Goal: Transaction & Acquisition: Download file/media

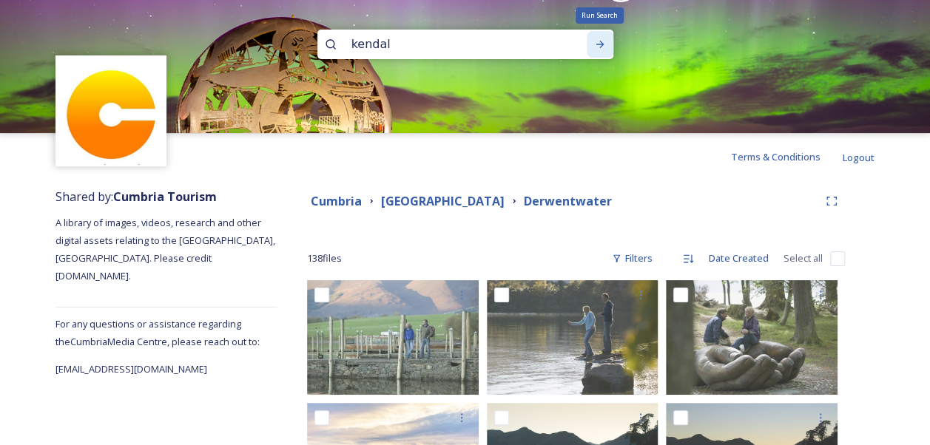
type input "kendal"
click at [604, 41] on icon at bounding box center [600, 44] width 12 height 12
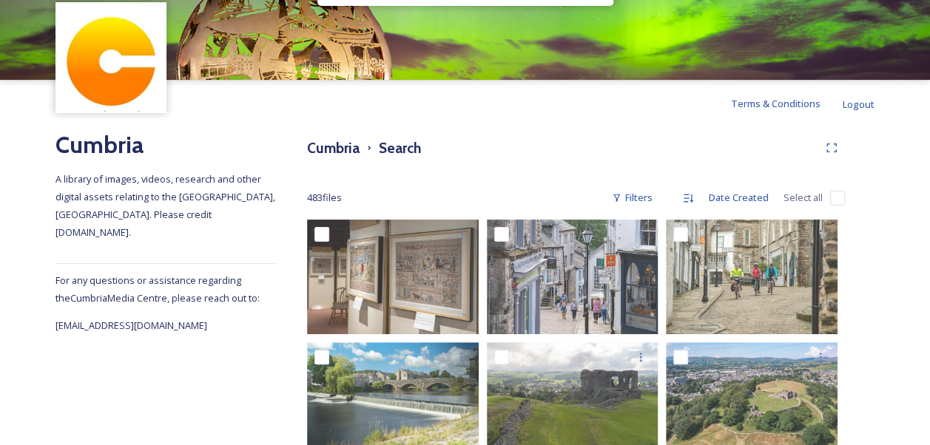
scroll to position [22, 0]
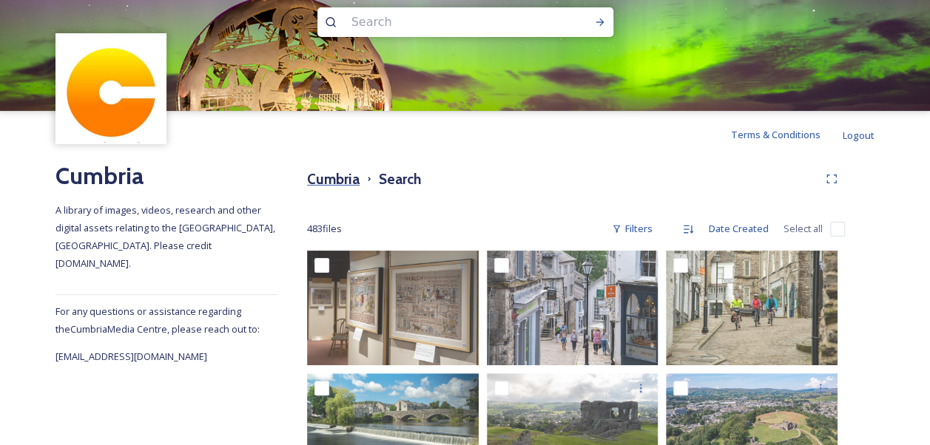
click at [345, 180] on h3 "Cumbria" at bounding box center [333, 179] width 53 height 21
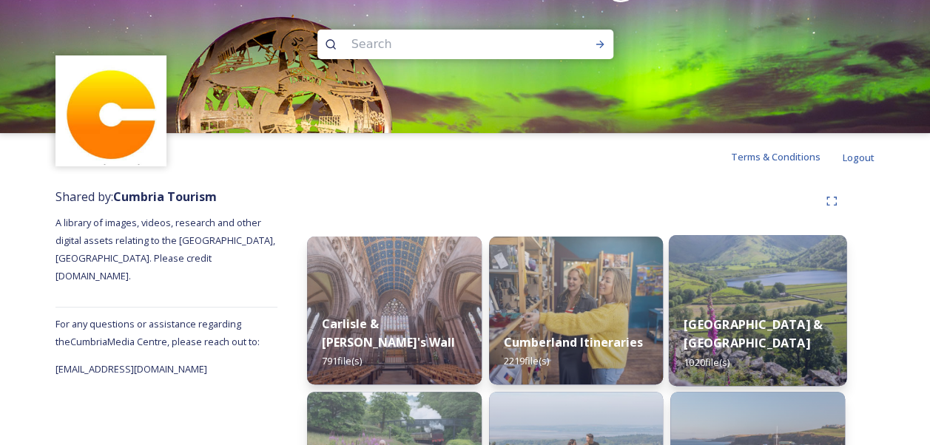
click at [751, 328] on strong "[GEOGRAPHIC_DATA] & [GEOGRAPHIC_DATA]" at bounding box center [752, 334] width 138 height 36
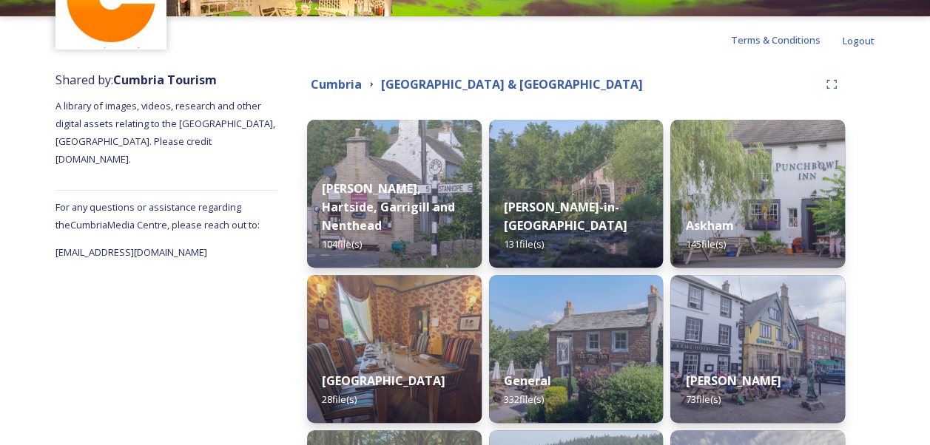
scroll to position [296, 0]
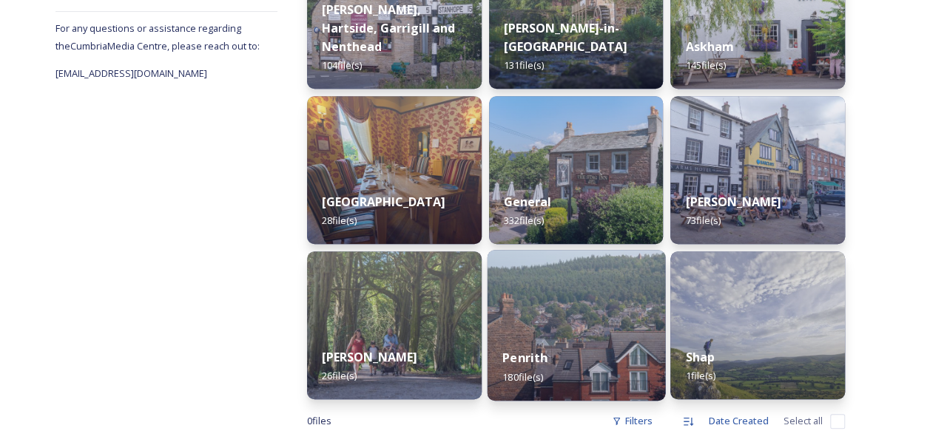
click at [591, 343] on div "Penrith 180 file(s)" at bounding box center [576, 367] width 178 height 67
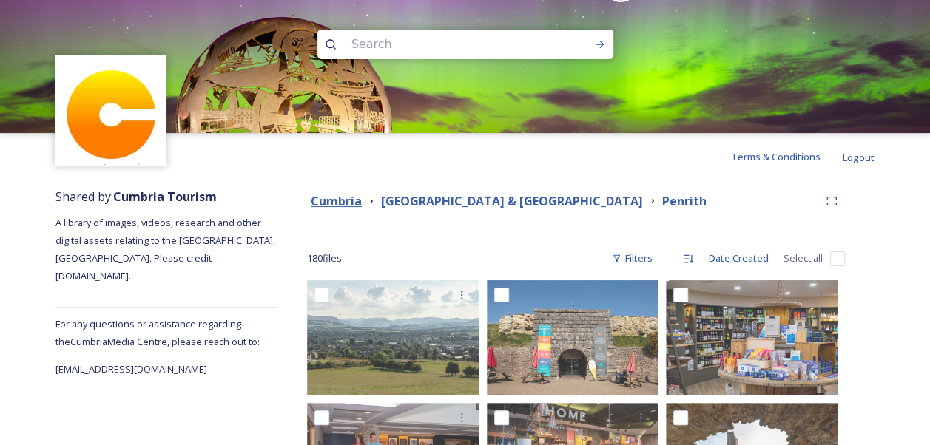
click at [330, 201] on strong "Cumbria" at bounding box center [336, 201] width 51 height 16
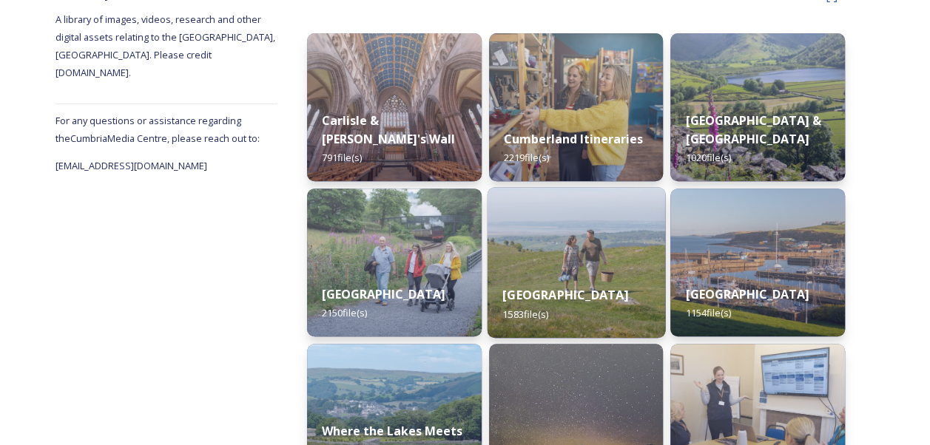
scroll to position [296, 0]
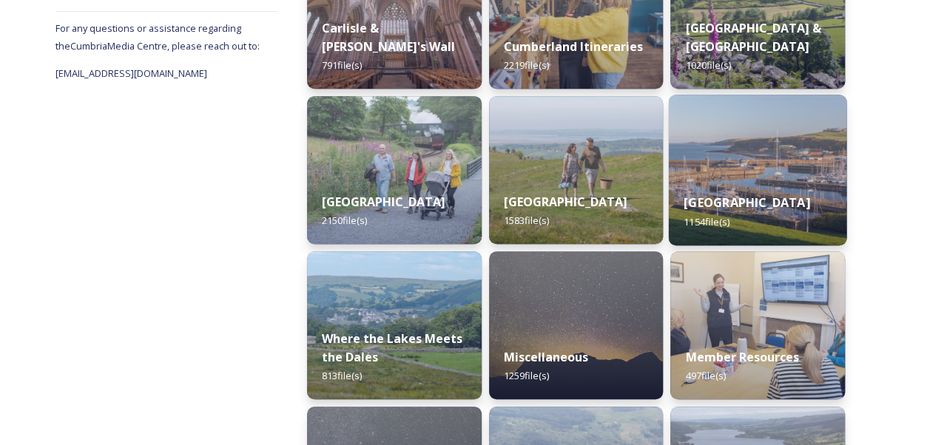
click at [752, 178] on div "Western Lake District & Coast 1154 file(s)" at bounding box center [758, 211] width 178 height 67
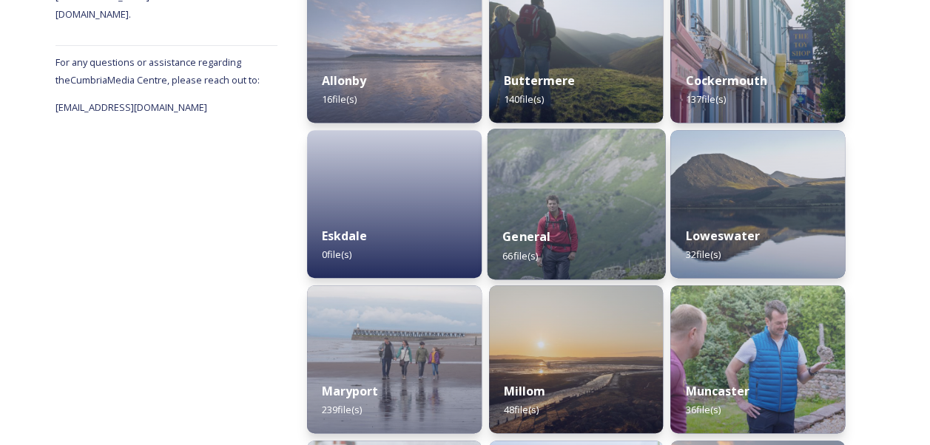
scroll to position [193, 0]
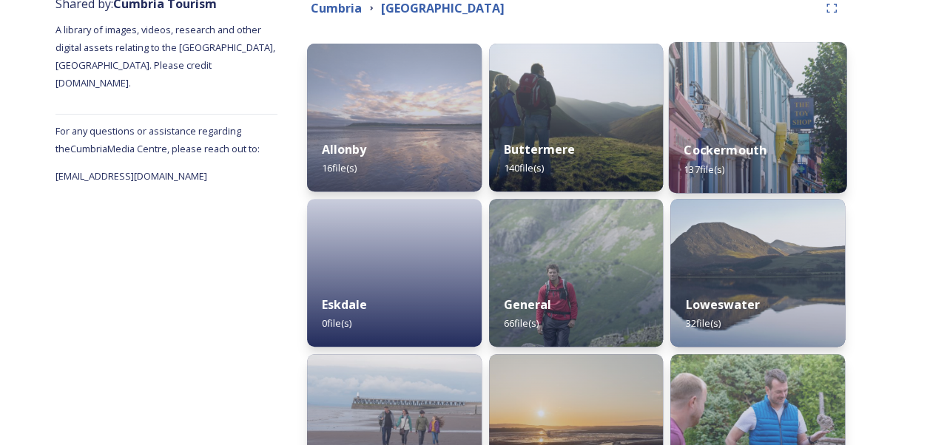
click at [774, 122] on img at bounding box center [758, 117] width 178 height 151
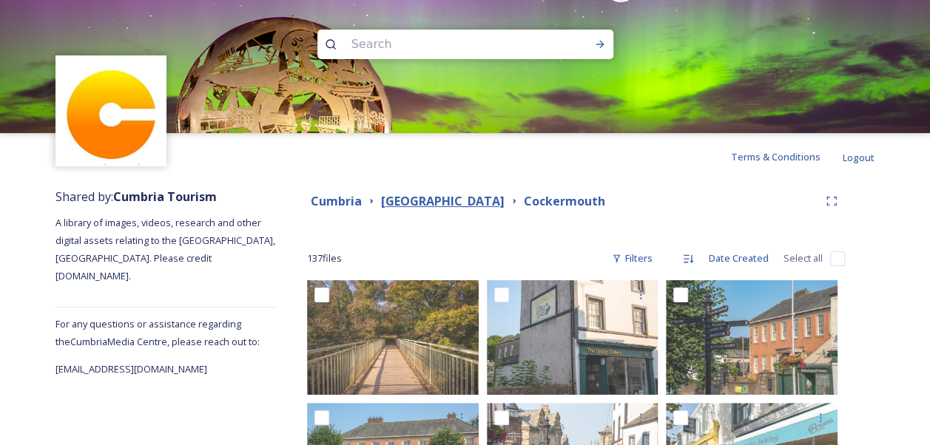
click at [504, 196] on strong "[GEOGRAPHIC_DATA]" at bounding box center [443, 201] width 124 height 16
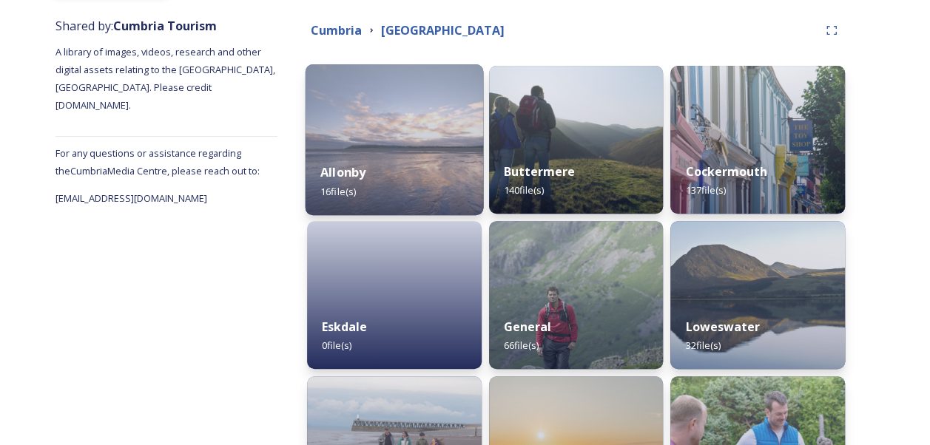
scroll to position [148, 0]
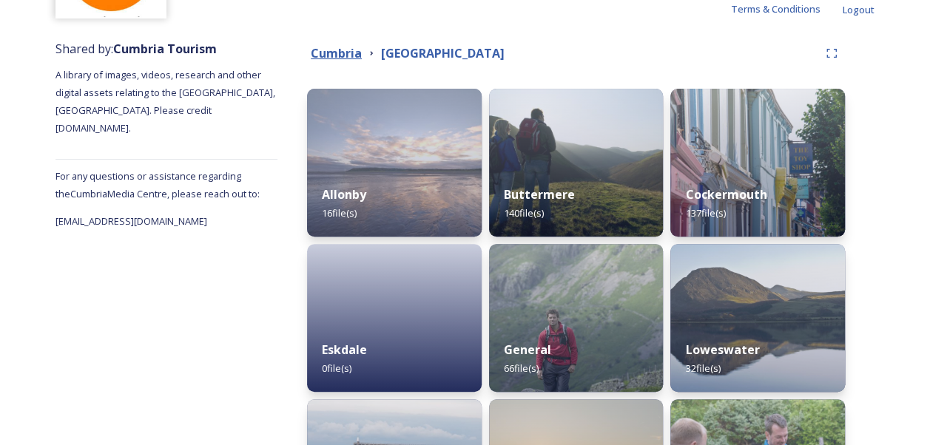
click at [348, 51] on strong "Cumbria" at bounding box center [336, 53] width 51 height 16
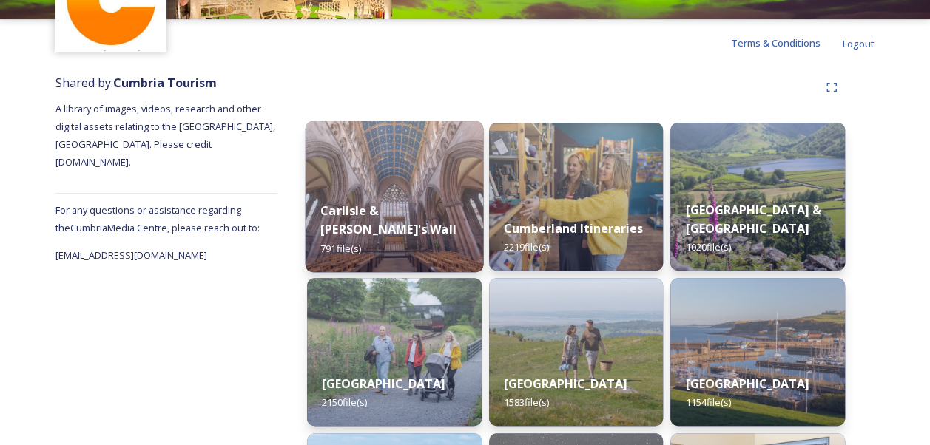
scroll to position [148, 0]
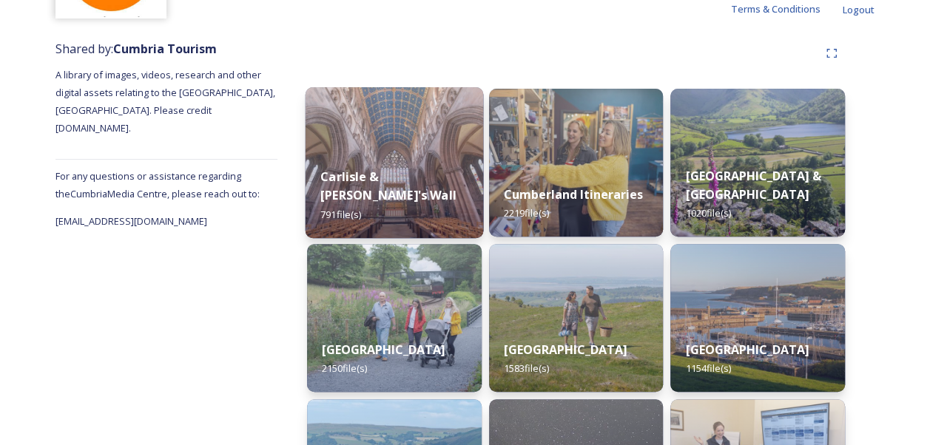
click at [439, 284] on img at bounding box center [394, 318] width 175 height 148
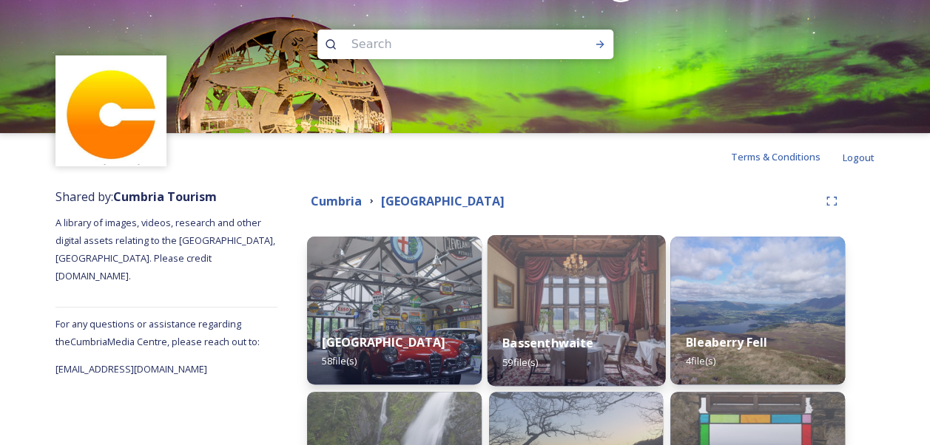
click at [567, 289] on img at bounding box center [576, 310] width 178 height 151
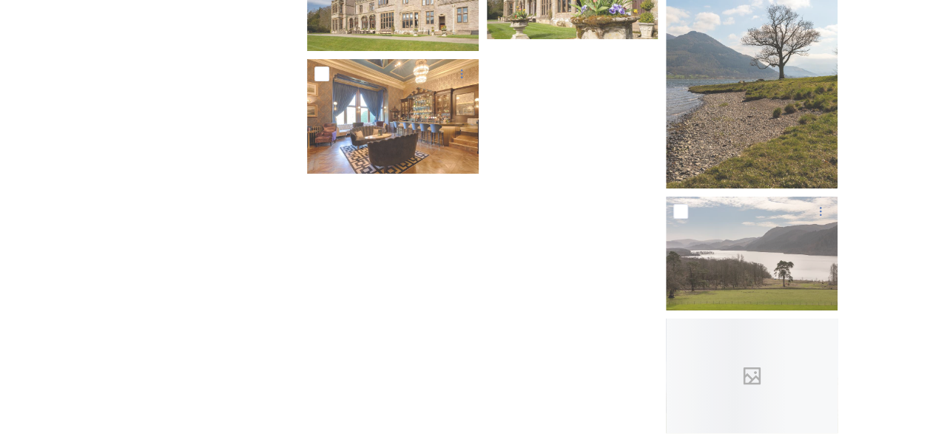
scroll to position [2737, 0]
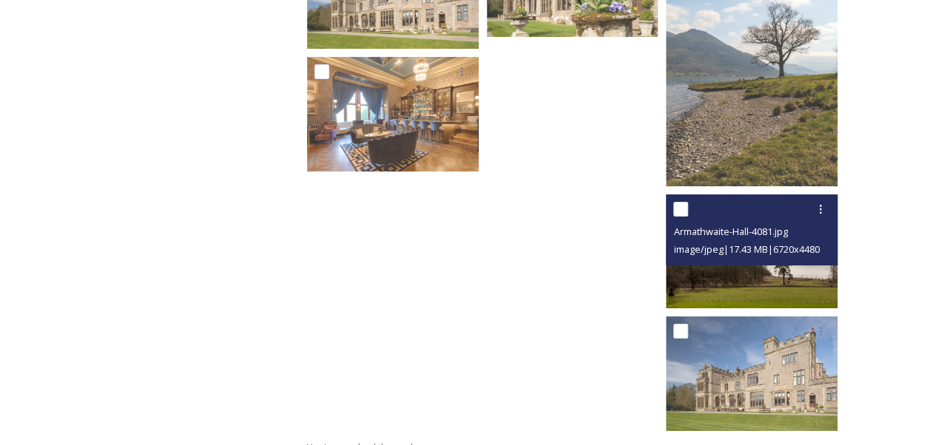
click at [780, 277] on img at bounding box center [752, 252] width 172 height 115
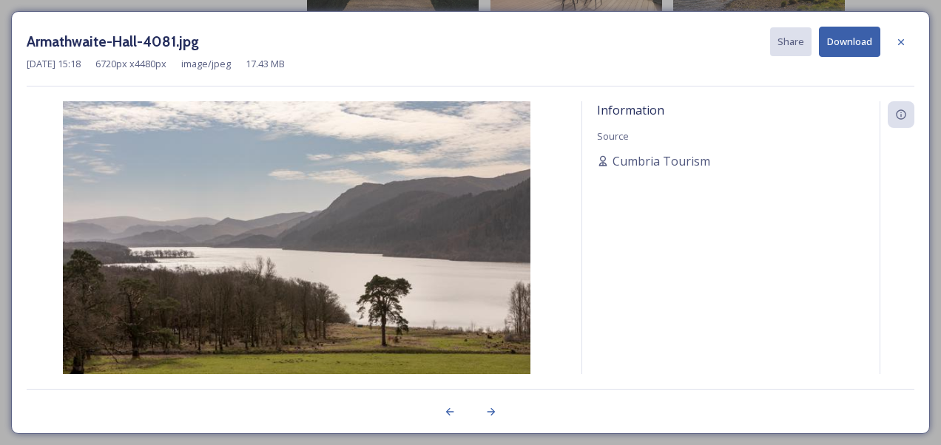
click at [857, 38] on button "Download" at bounding box center [849, 42] width 61 height 30
click at [899, 41] on icon at bounding box center [901, 42] width 12 height 12
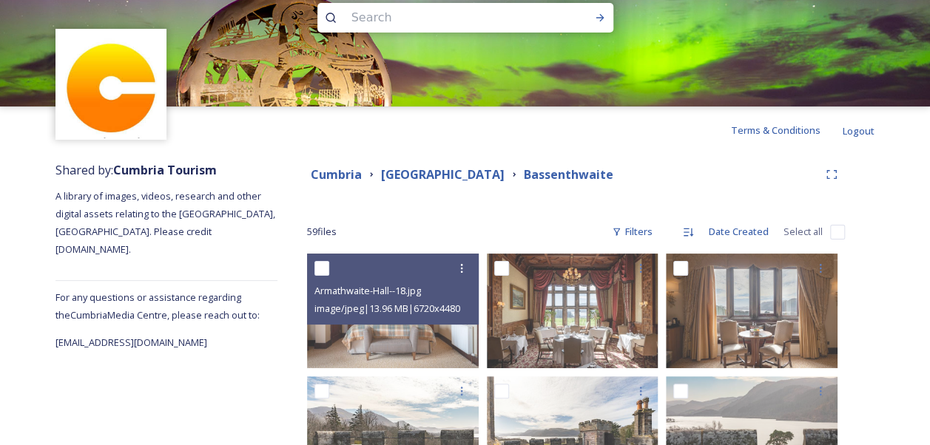
scroll to position [0, 0]
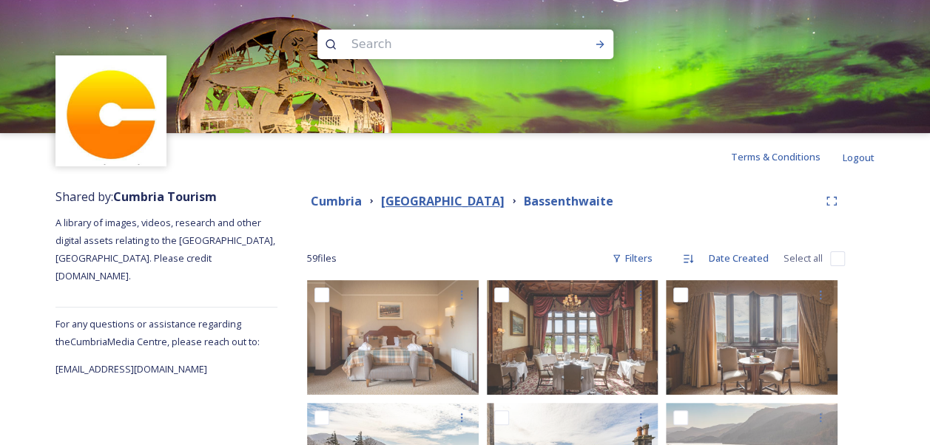
click at [433, 198] on strong "[GEOGRAPHIC_DATA]" at bounding box center [443, 201] width 124 height 16
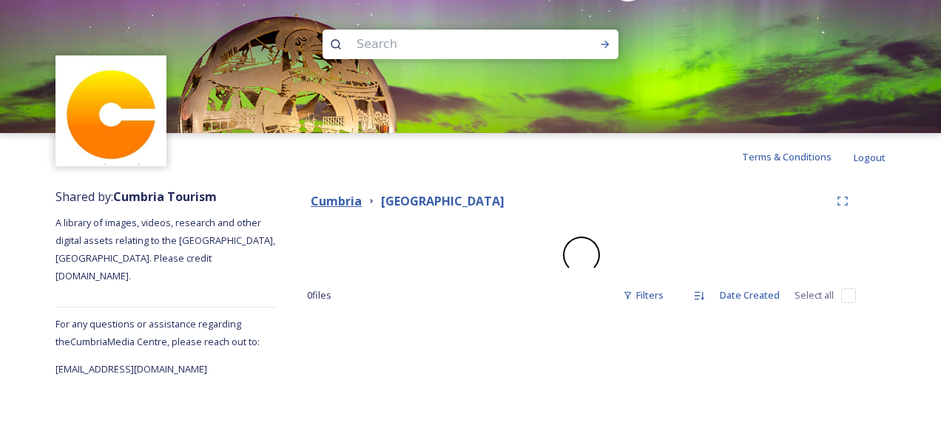
click at [329, 207] on strong "Cumbria" at bounding box center [336, 201] width 51 height 16
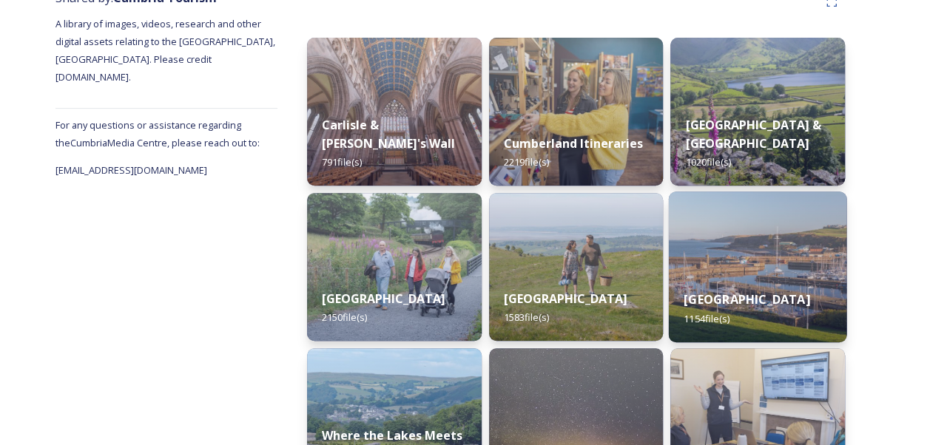
scroll to position [222, 0]
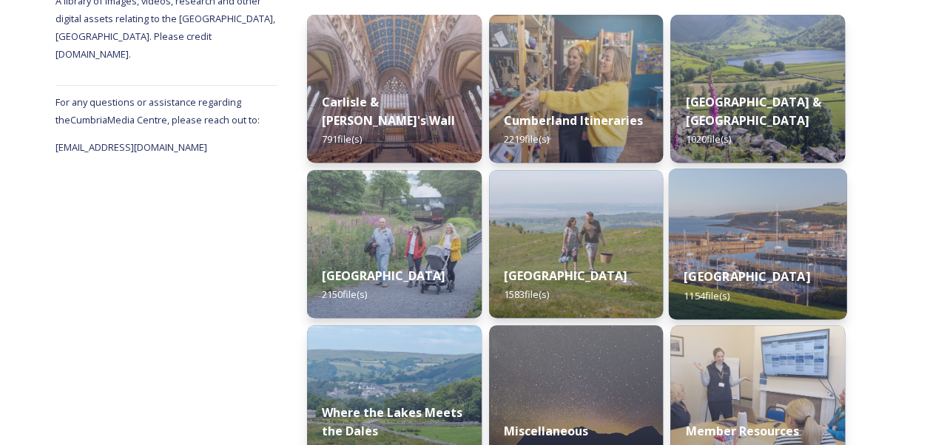
click at [765, 252] on div "Western Lake District & Coast 1154 file(s)" at bounding box center [758, 285] width 178 height 67
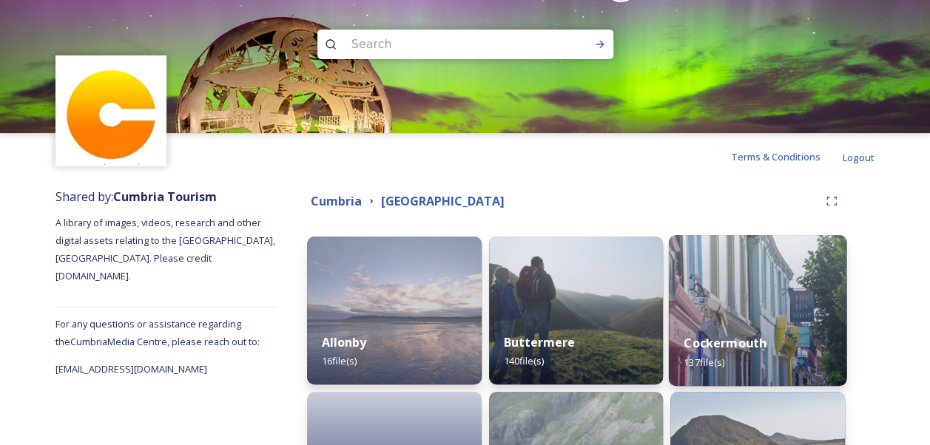
click at [751, 305] on img at bounding box center [758, 310] width 178 height 151
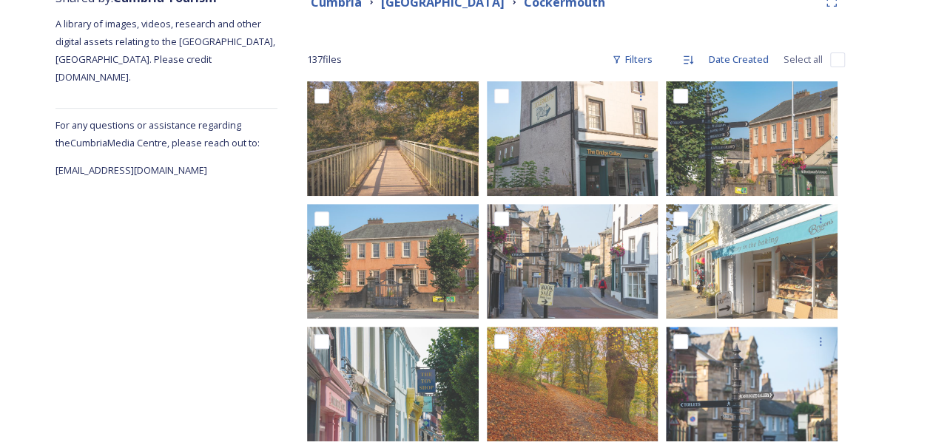
scroll to position [222, 0]
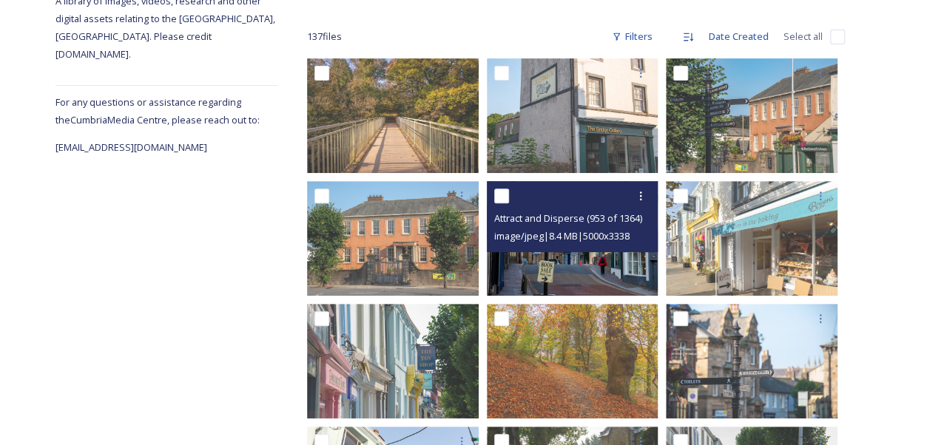
click at [614, 261] on img at bounding box center [573, 238] width 172 height 115
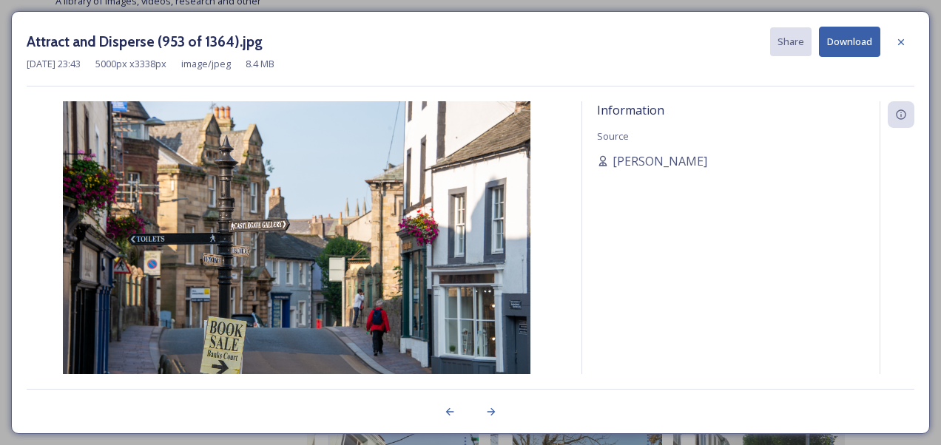
click at [856, 37] on button "Download" at bounding box center [849, 42] width 61 height 30
click at [904, 37] on icon at bounding box center [901, 42] width 12 height 12
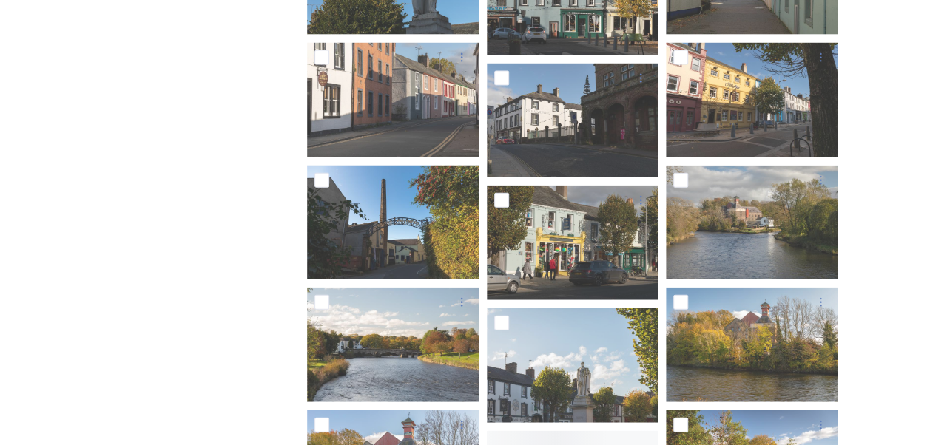
scroll to position [1701, 0]
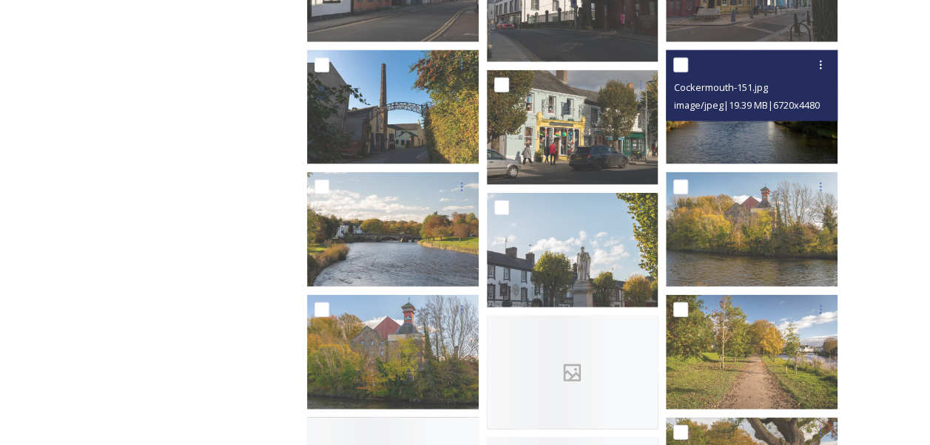
click at [767, 143] on img at bounding box center [752, 107] width 172 height 115
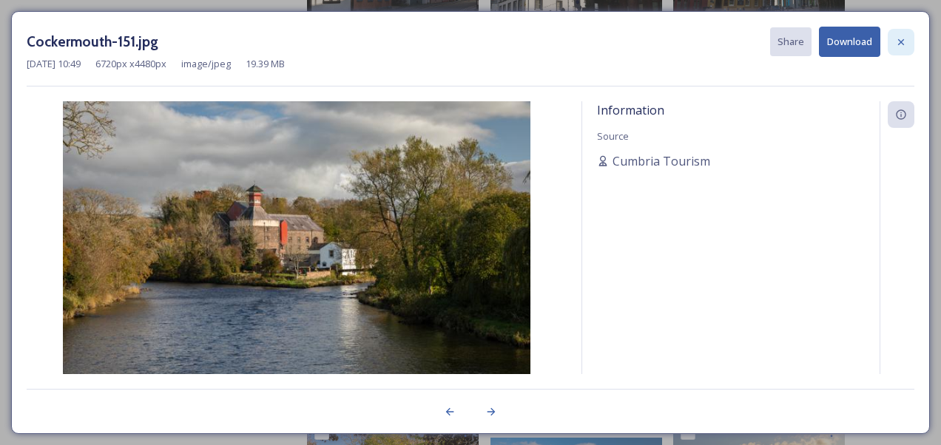
click at [902, 41] on icon at bounding box center [901, 41] width 6 height 6
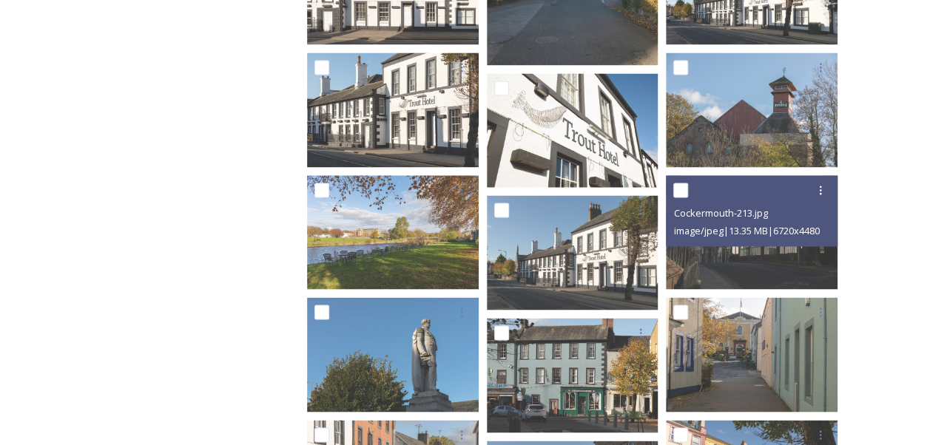
scroll to position [1285, 0]
